Goal: Information Seeking & Learning: Find specific page/section

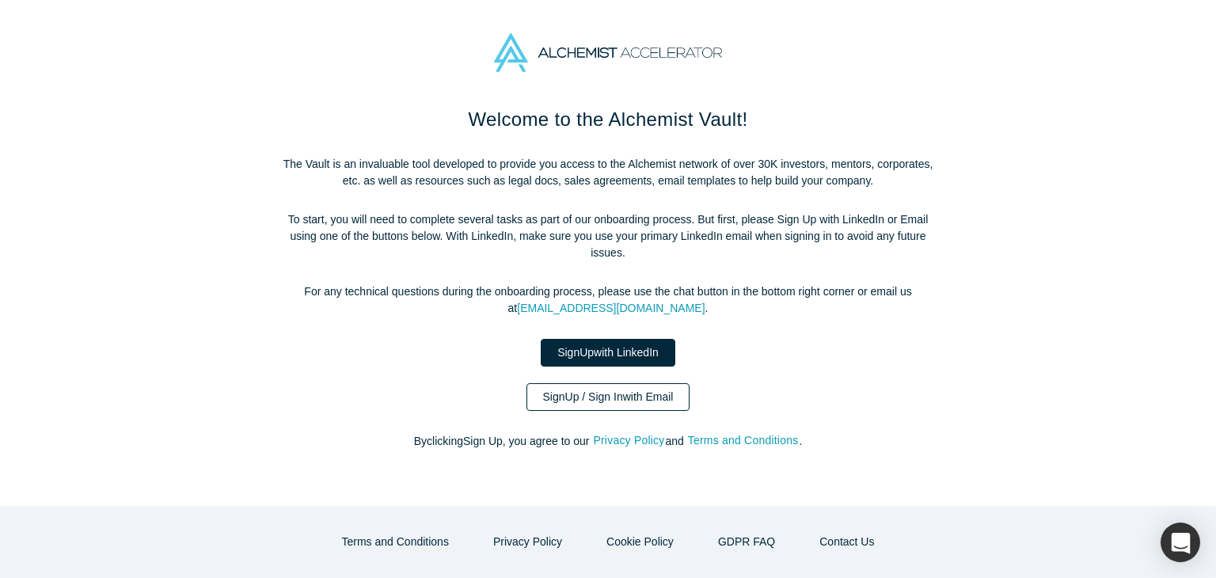
drag, startPoint x: 0, startPoint y: 0, endPoint x: 568, endPoint y: 378, distance: 682.4
click at [568, 383] on link "Sign Up / Sign In with Email" at bounding box center [608, 397] width 164 height 28
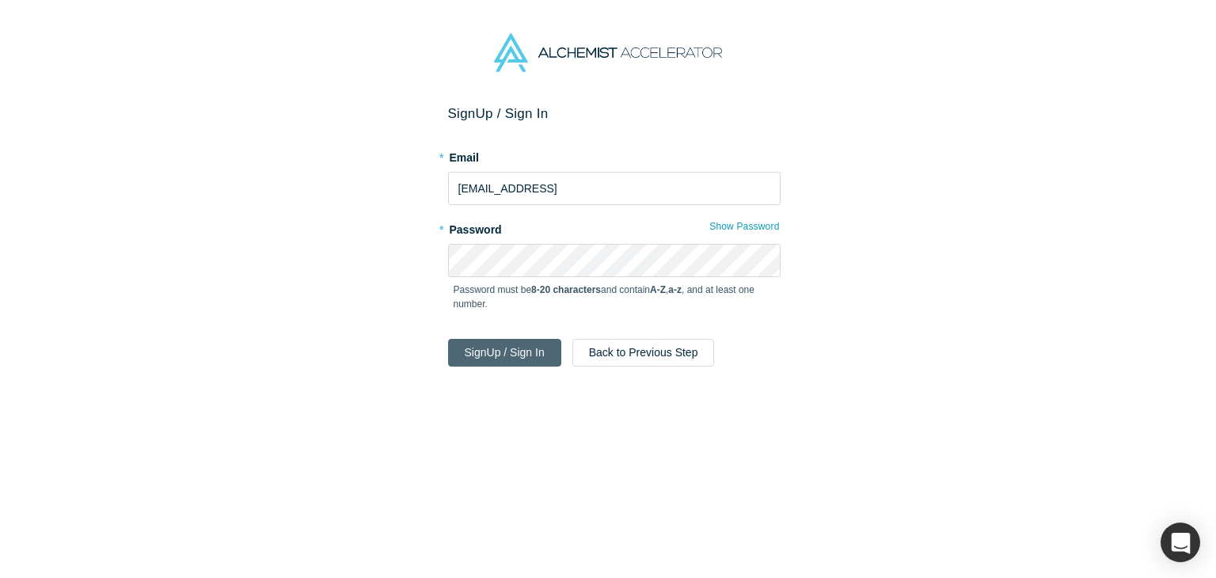
click at [534, 353] on button "Sign Up / Sign In" at bounding box center [504, 353] width 113 height 28
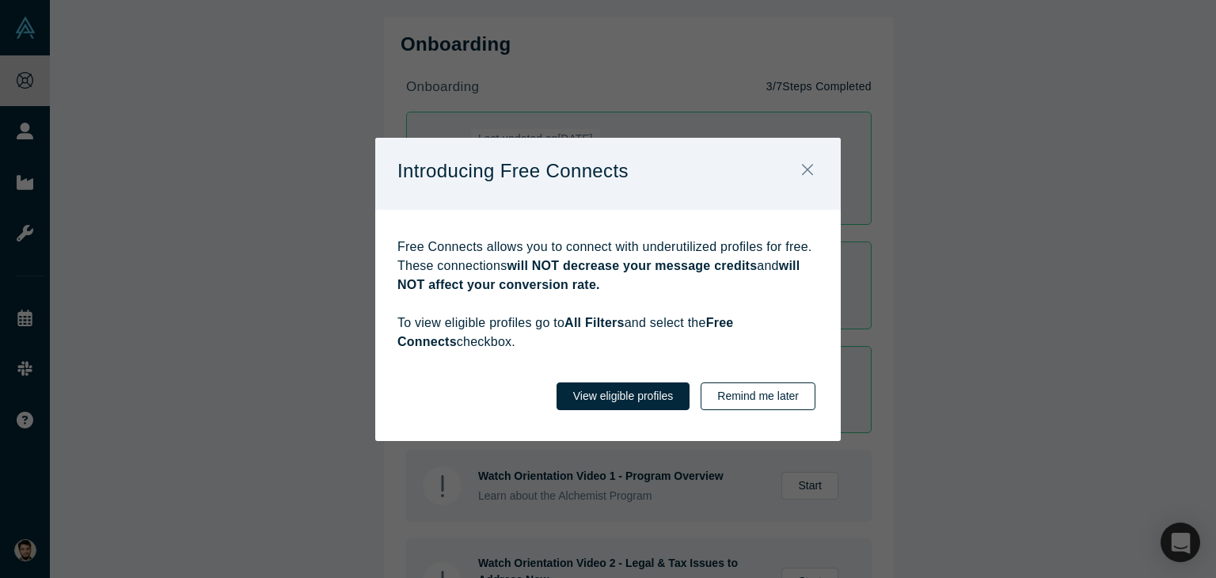
click at [756, 387] on button "Remind me later" at bounding box center [758, 396] width 115 height 28
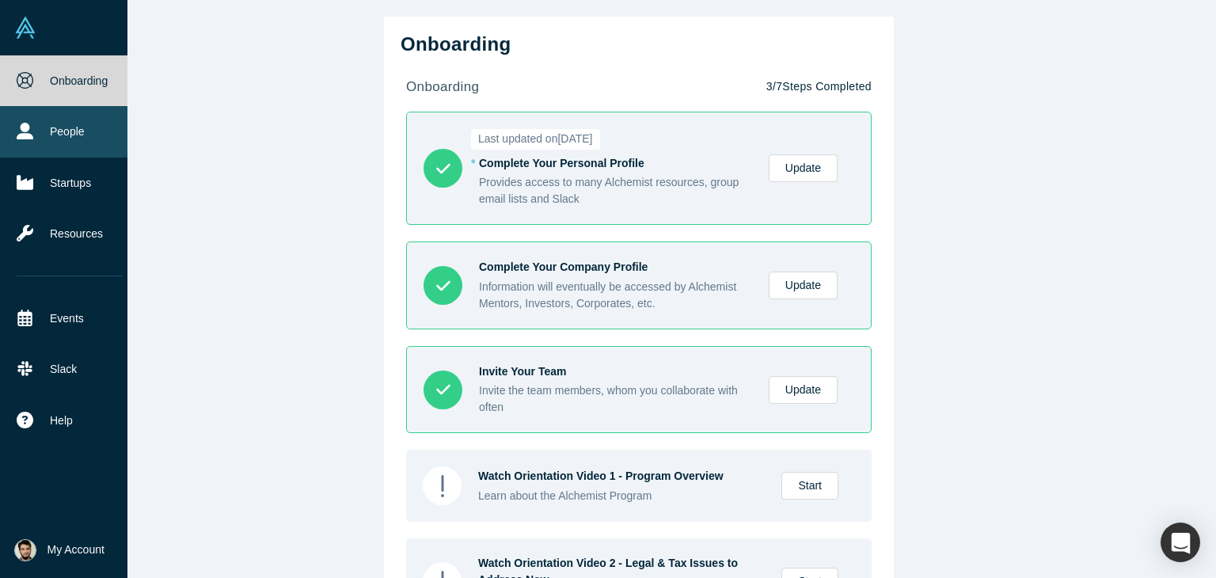
click at [23, 123] on icon at bounding box center [25, 131] width 17 height 17
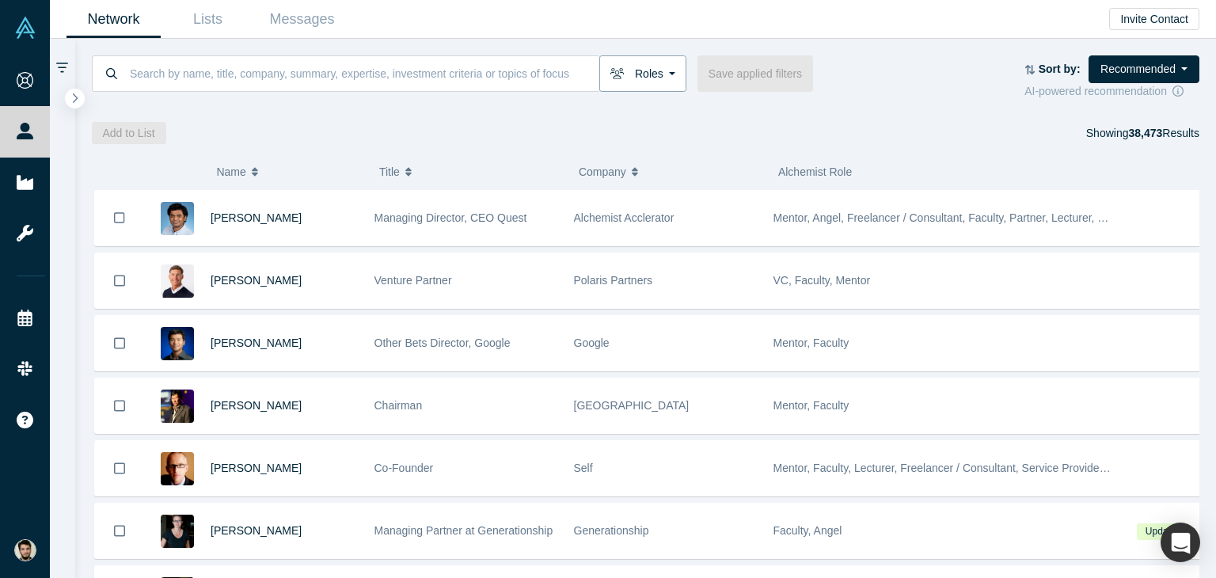
click at [668, 80] on button "Roles" at bounding box center [642, 73] width 87 height 36
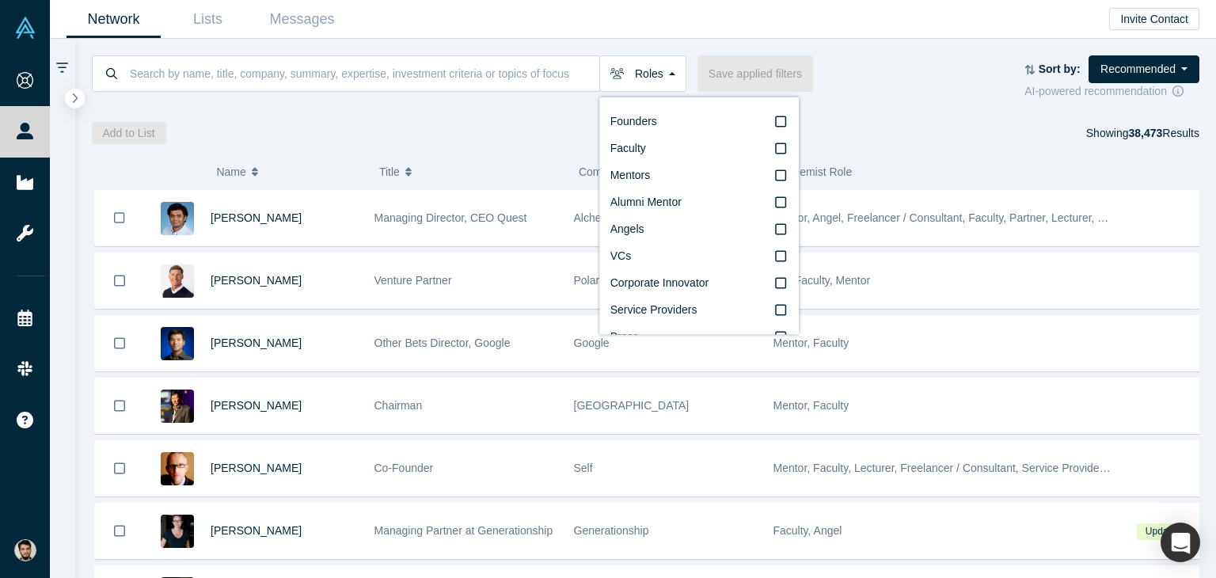
click at [933, 79] on div "Roles Founders Faculty Mentors Alumni Mentor Angels VCs Corporate Innovator Ser…" at bounding box center [558, 73] width 933 height 36
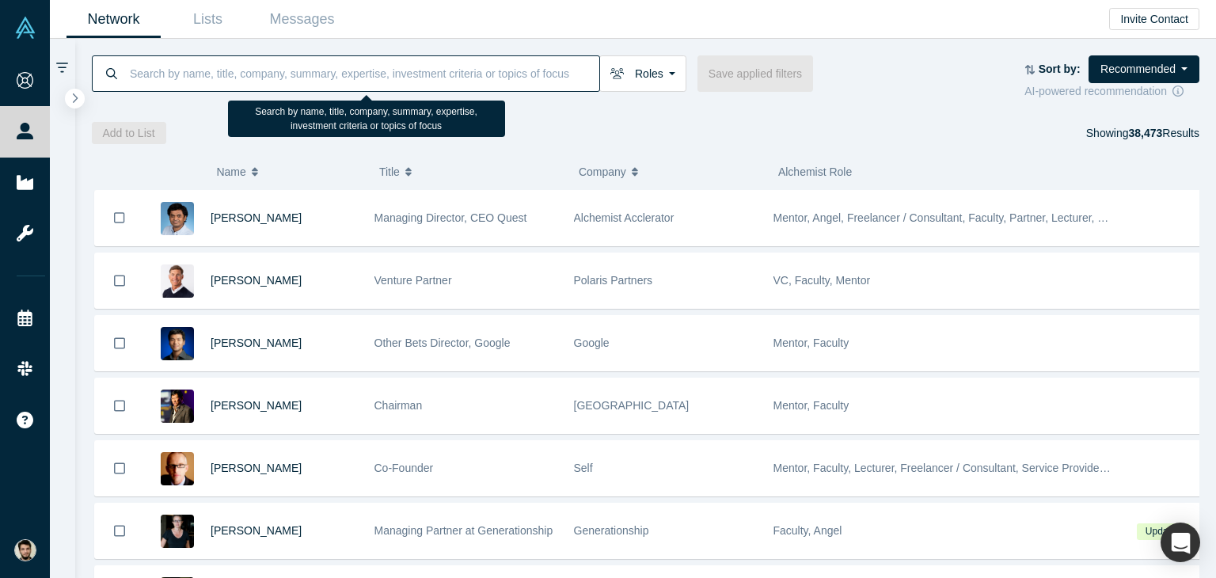
click at [334, 72] on input at bounding box center [363, 73] width 471 height 37
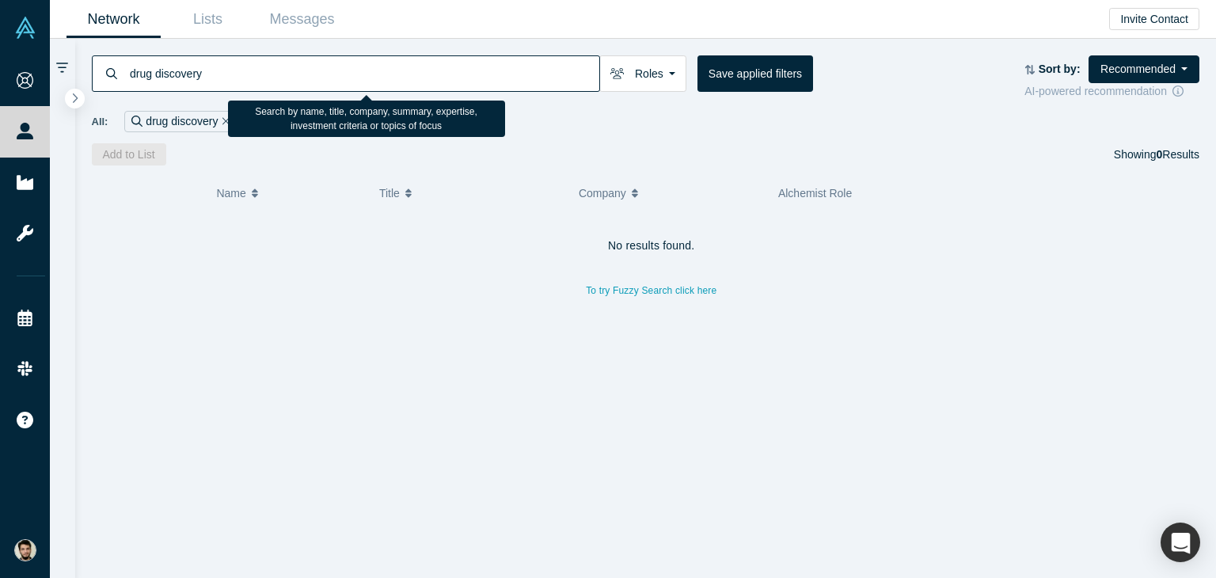
type input "drug discovery"
